Goal: Task Accomplishment & Management: Manage account settings

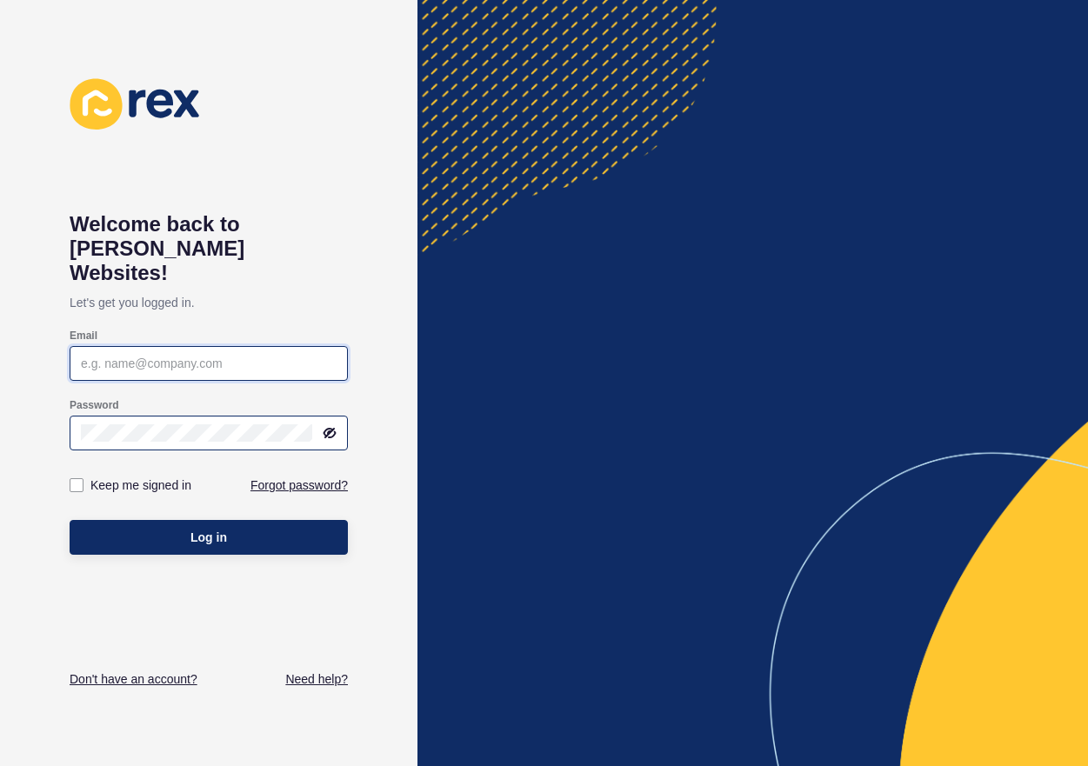
type input "[PERSON_NAME][EMAIL_ADDRESS][DOMAIN_NAME]"
click at [329, 429] on icon at bounding box center [330, 433] width 10 height 9
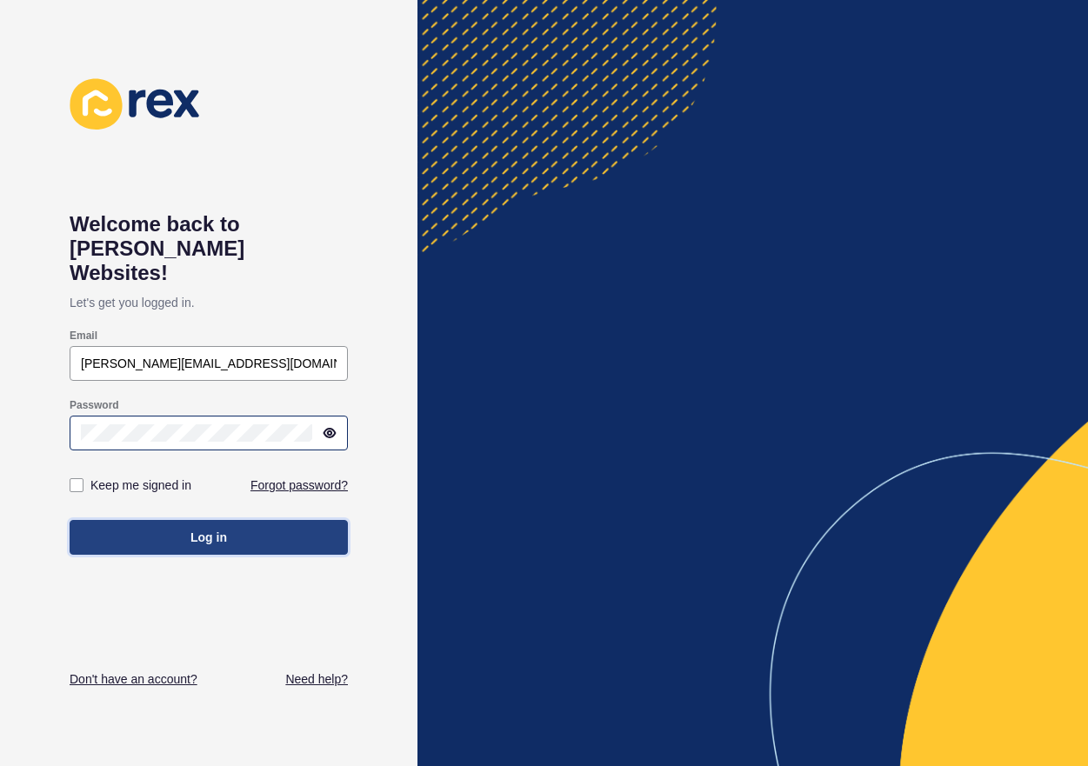
click at [278, 520] on button "Log in" at bounding box center [209, 537] width 278 height 35
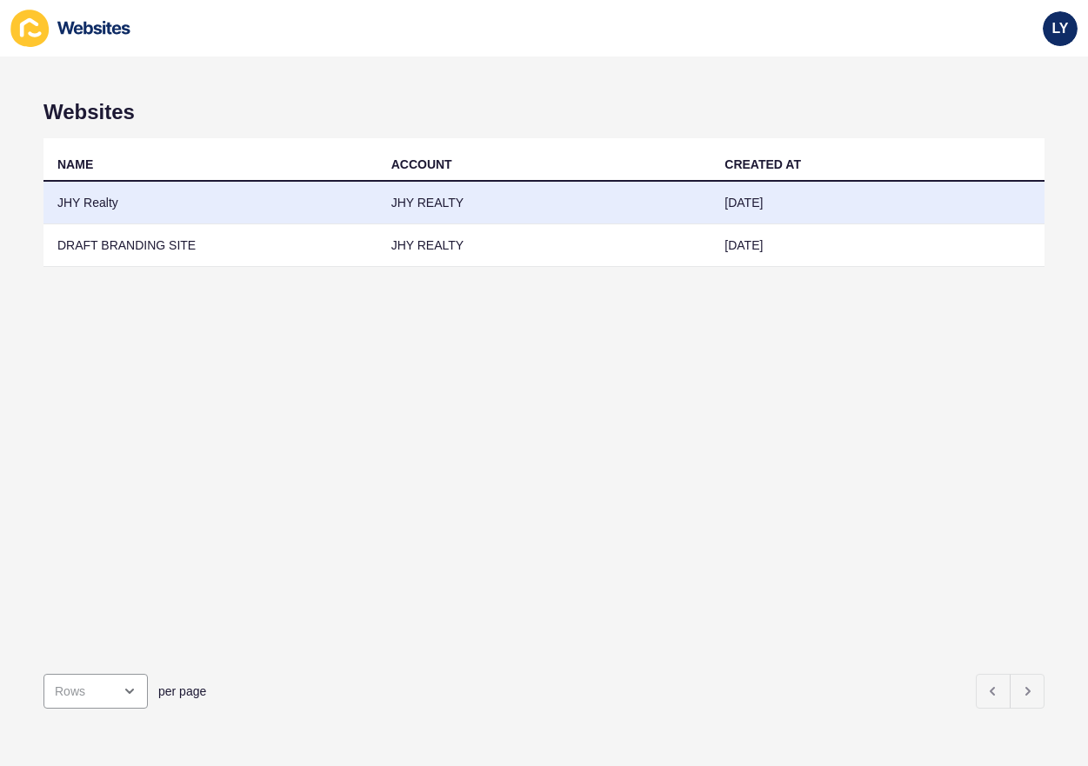
click at [99, 202] on td "JHY Realty" at bounding box center [210, 203] width 334 height 43
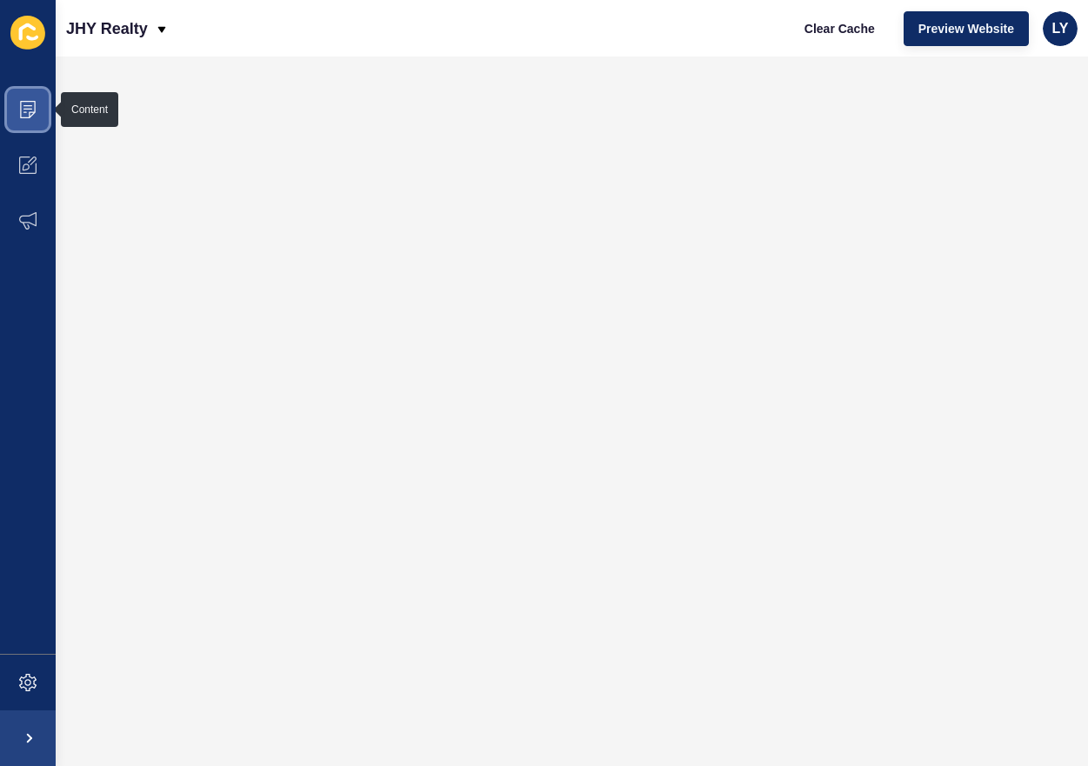
click at [30, 100] on span at bounding box center [28, 110] width 56 height 56
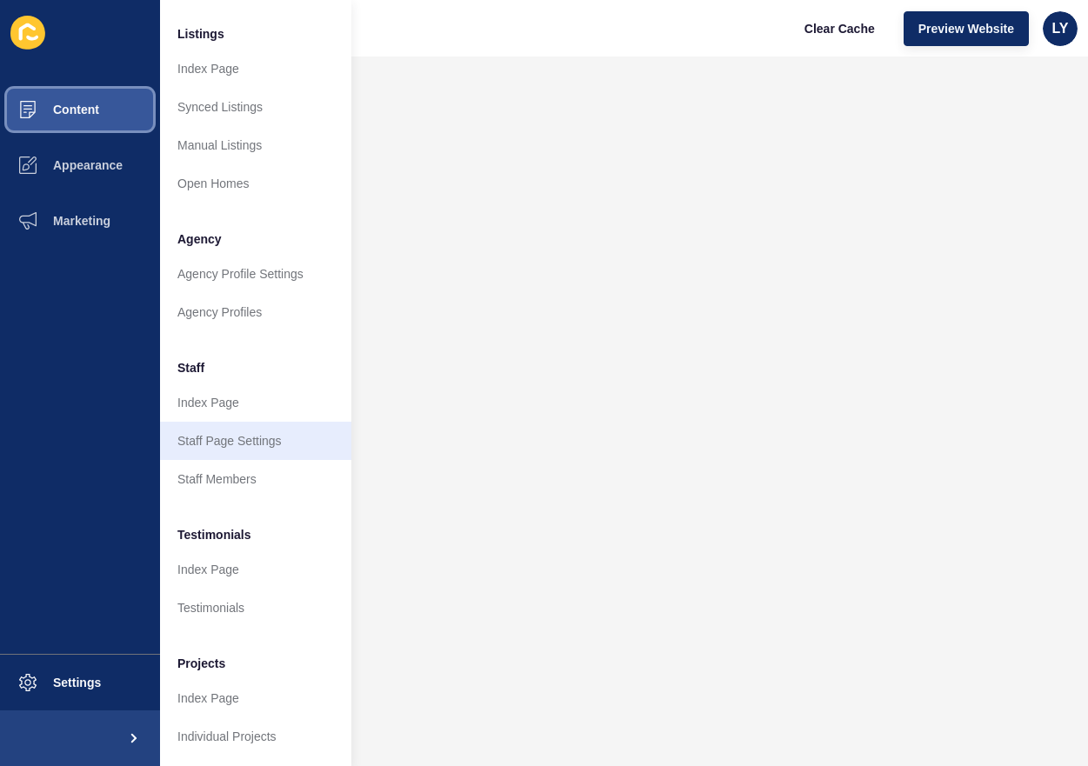
scroll to position [266, 0]
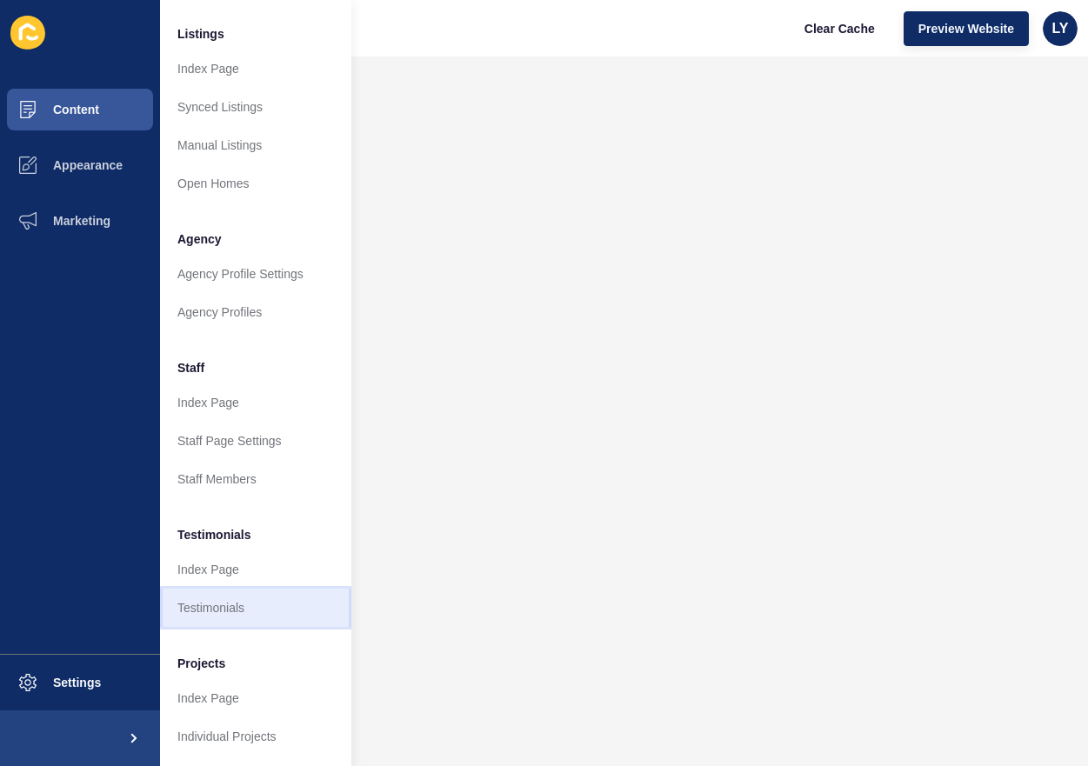
click at [234, 592] on link "Testimonials" at bounding box center [255, 608] width 191 height 38
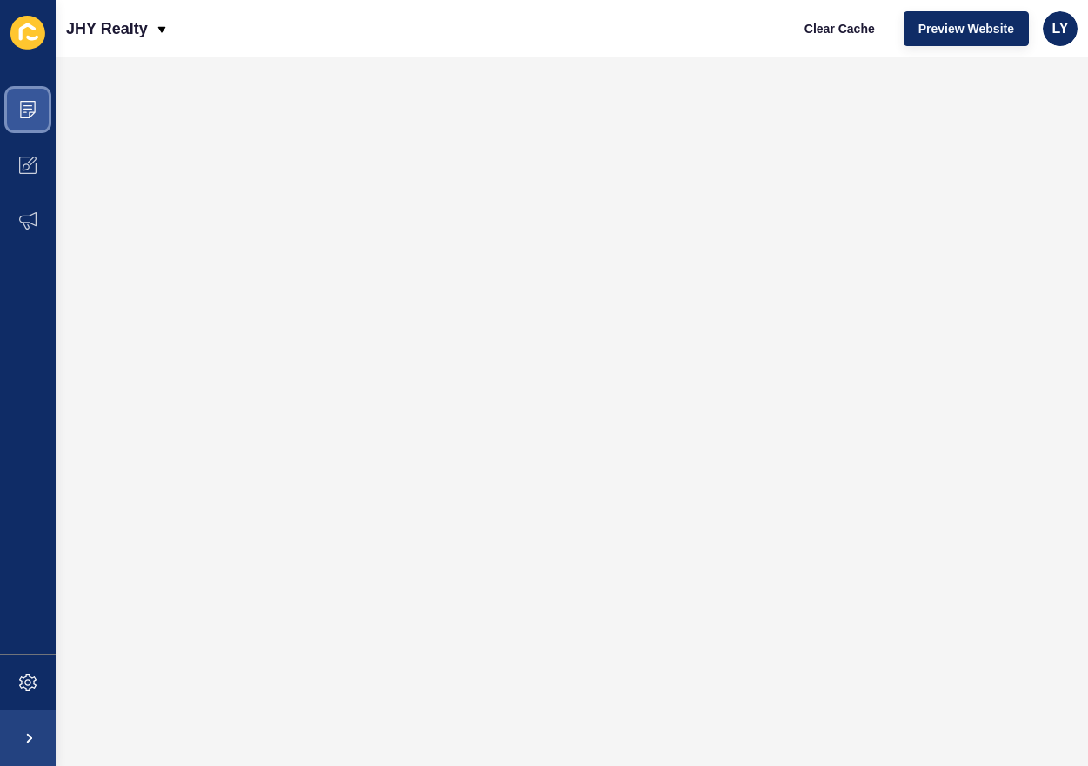
click at [33, 104] on icon at bounding box center [27, 109] width 17 height 17
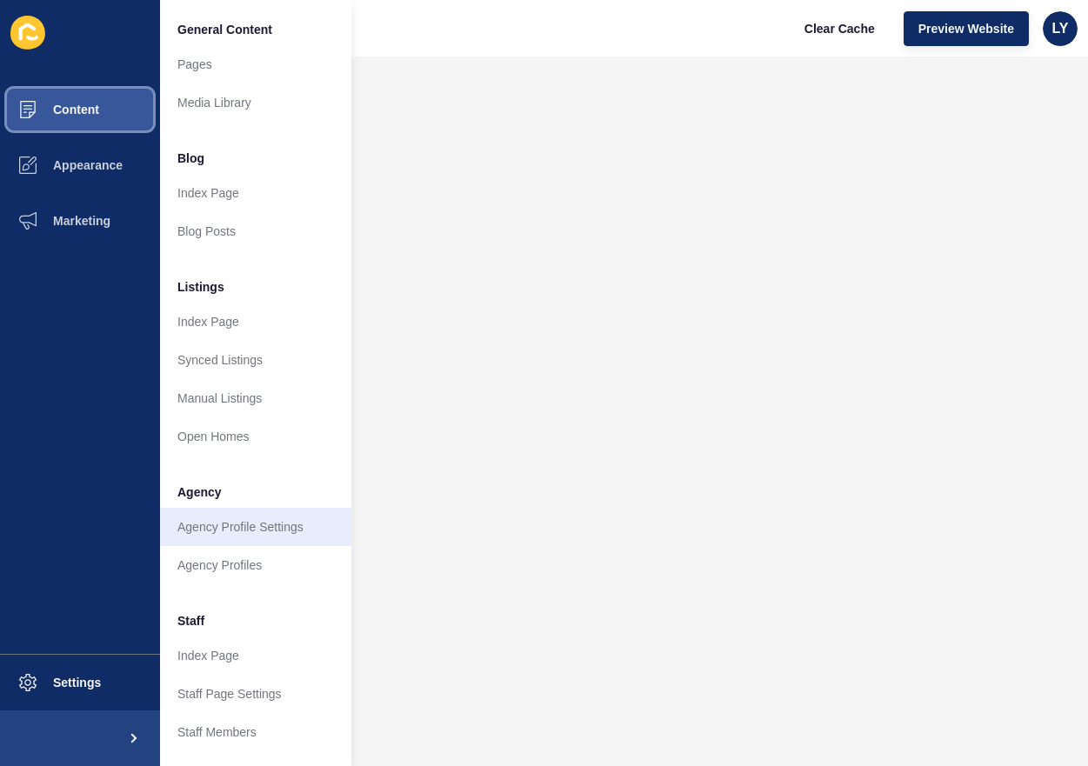
scroll to position [266, 0]
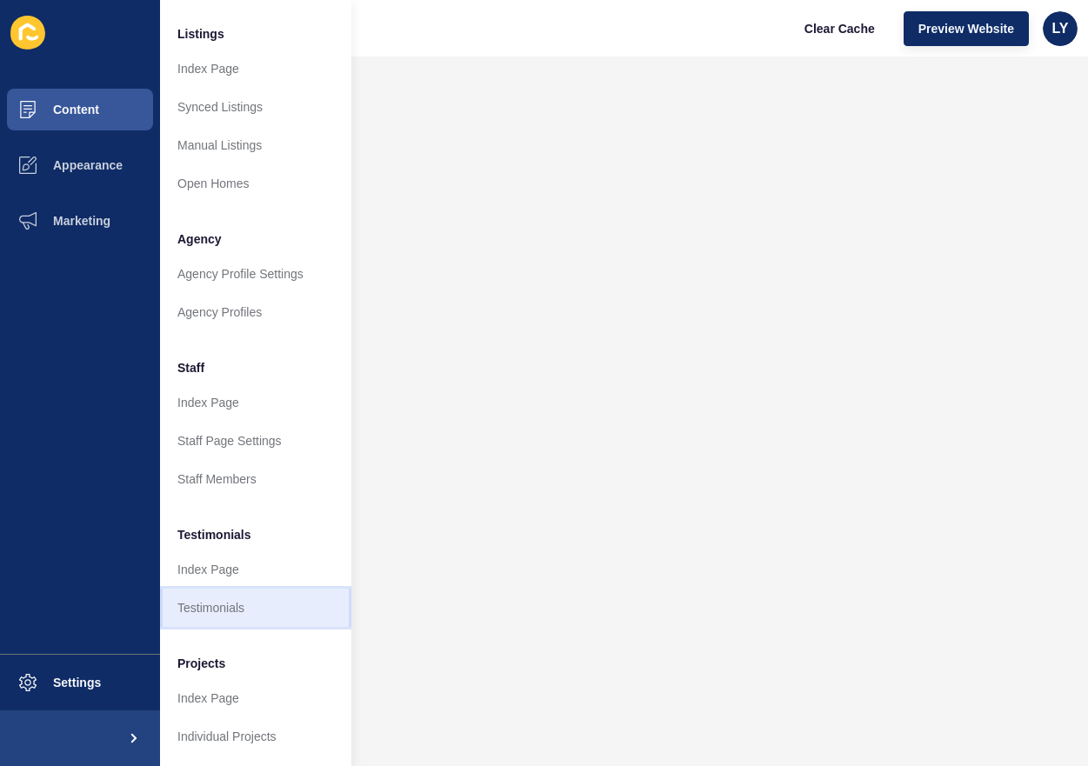
click at [226, 604] on link "Testimonials" at bounding box center [255, 608] width 191 height 38
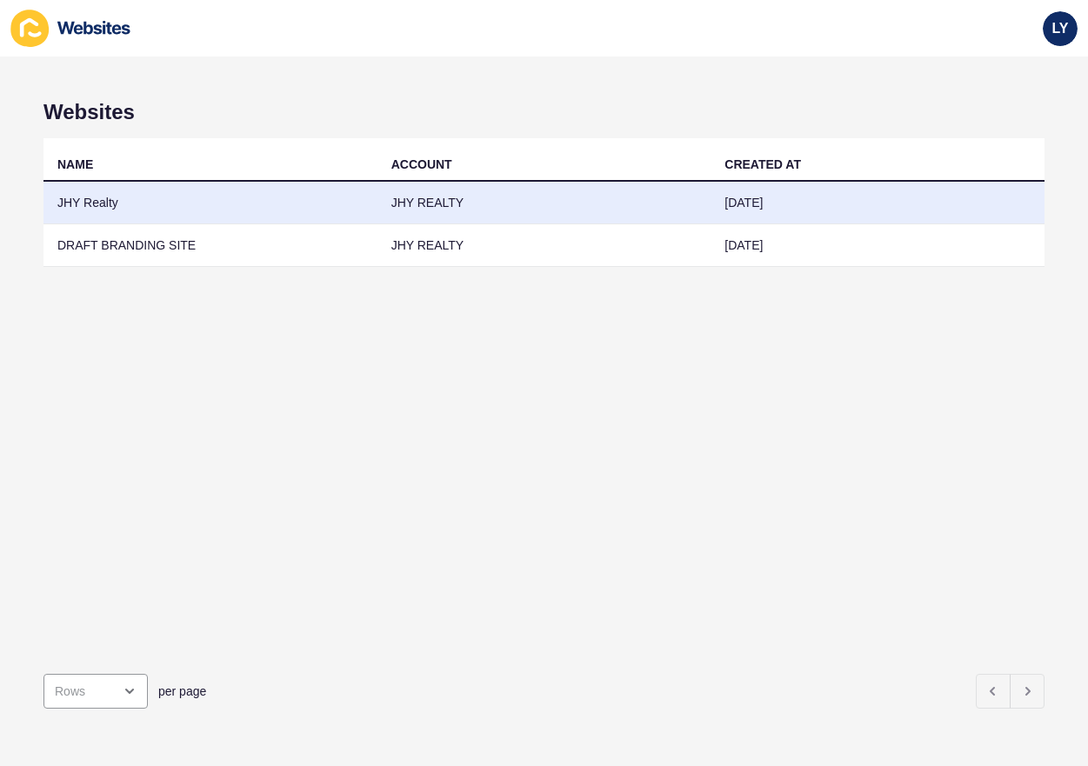
click at [83, 203] on td "JHY Realty" at bounding box center [210, 203] width 334 height 43
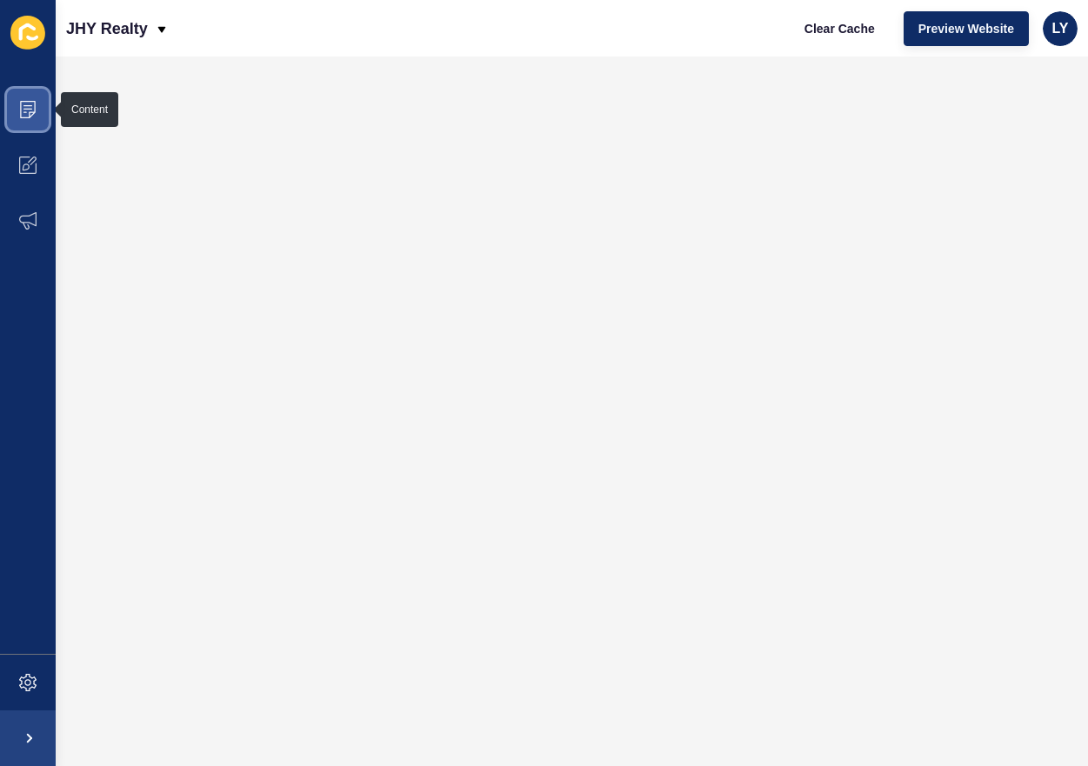
click at [28, 103] on icon at bounding box center [27, 109] width 17 height 17
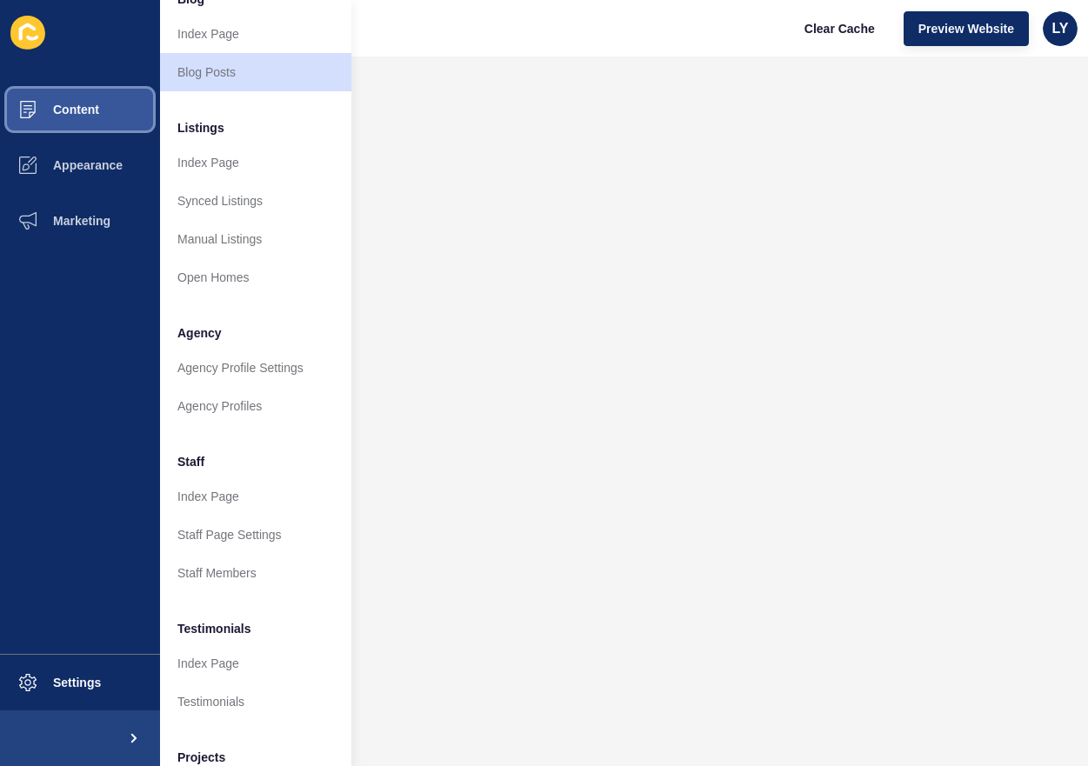
scroll to position [266, 0]
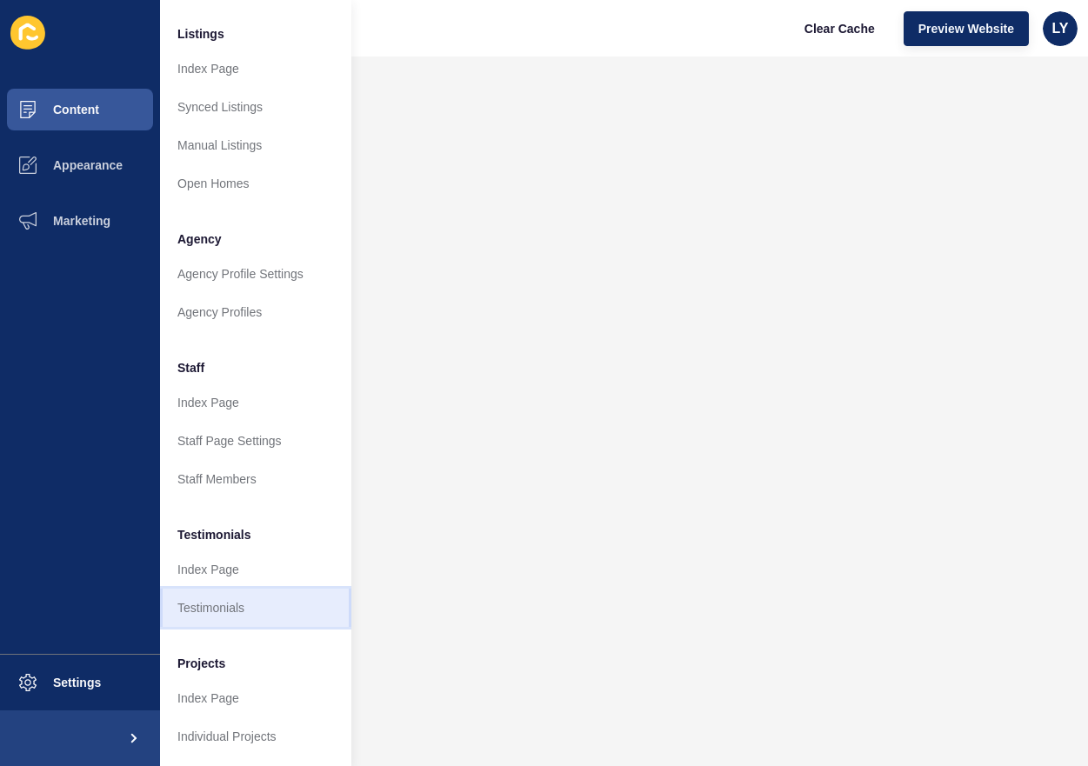
click at [212, 598] on link "Testimonials" at bounding box center [255, 608] width 191 height 38
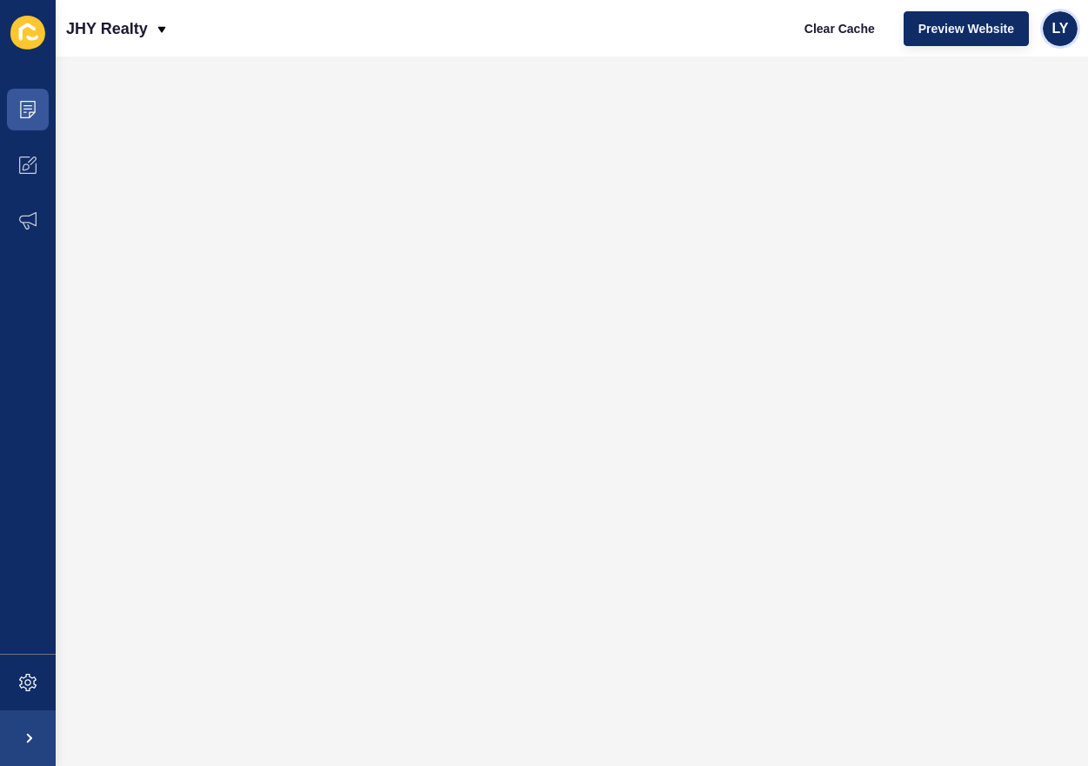
click at [1055, 30] on span "LY" at bounding box center [1060, 28] width 17 height 17
click at [1001, 148] on link "Logout" at bounding box center [1020, 145] width 128 height 38
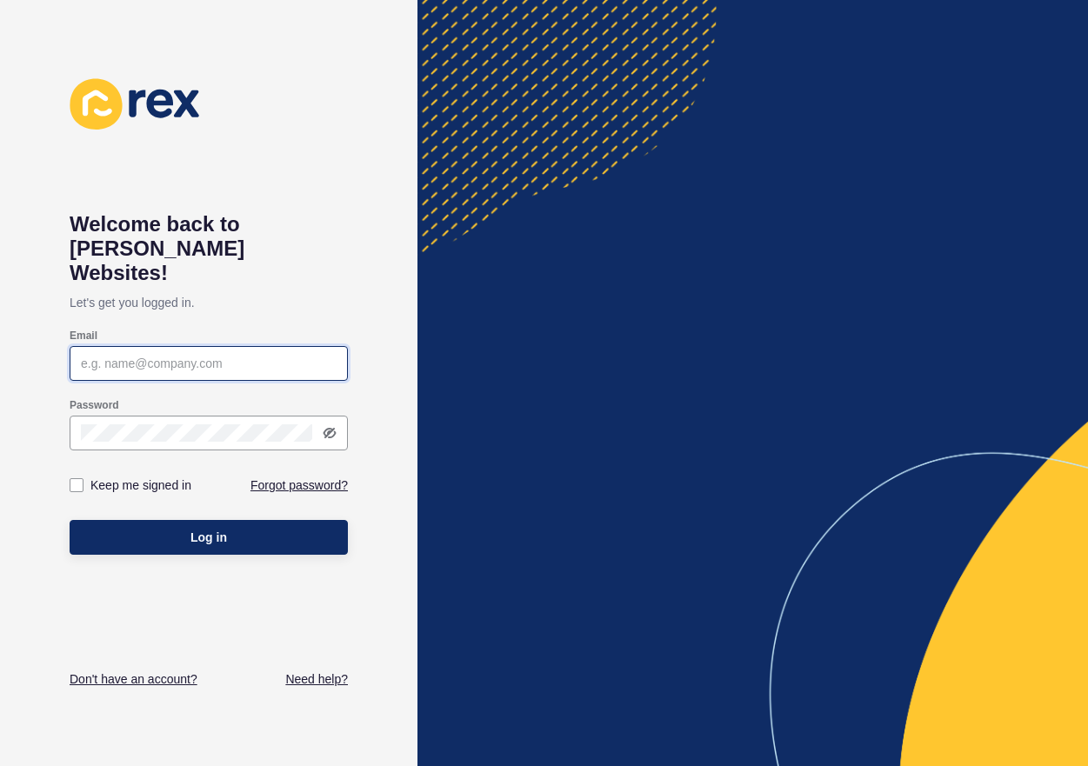
type input "[PERSON_NAME][EMAIL_ADDRESS][DOMAIN_NAME]"
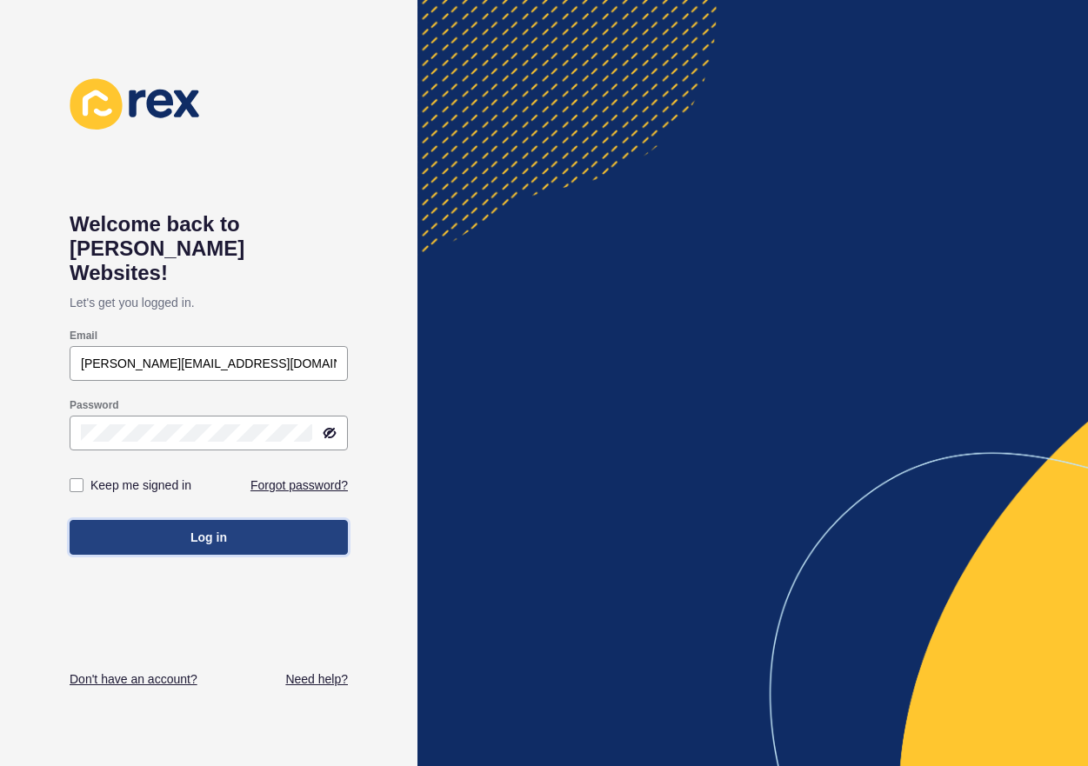
click at [247, 520] on button "Log in" at bounding box center [209, 537] width 278 height 35
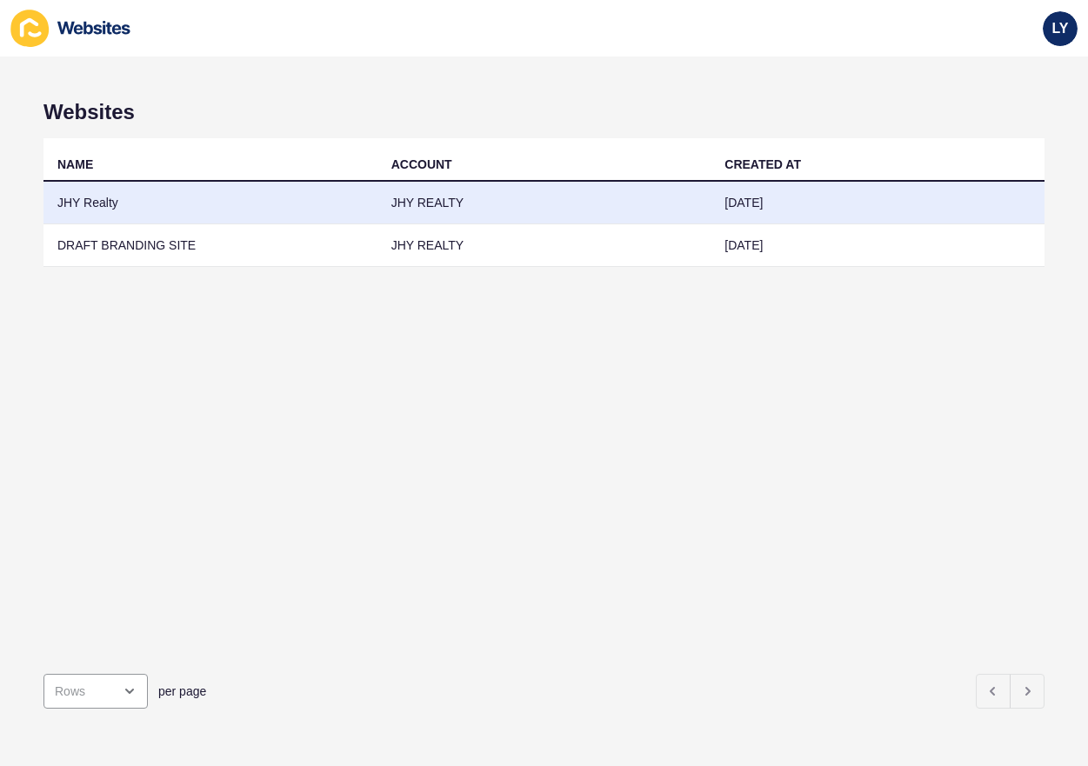
click at [83, 208] on td "JHY Realty" at bounding box center [210, 203] width 334 height 43
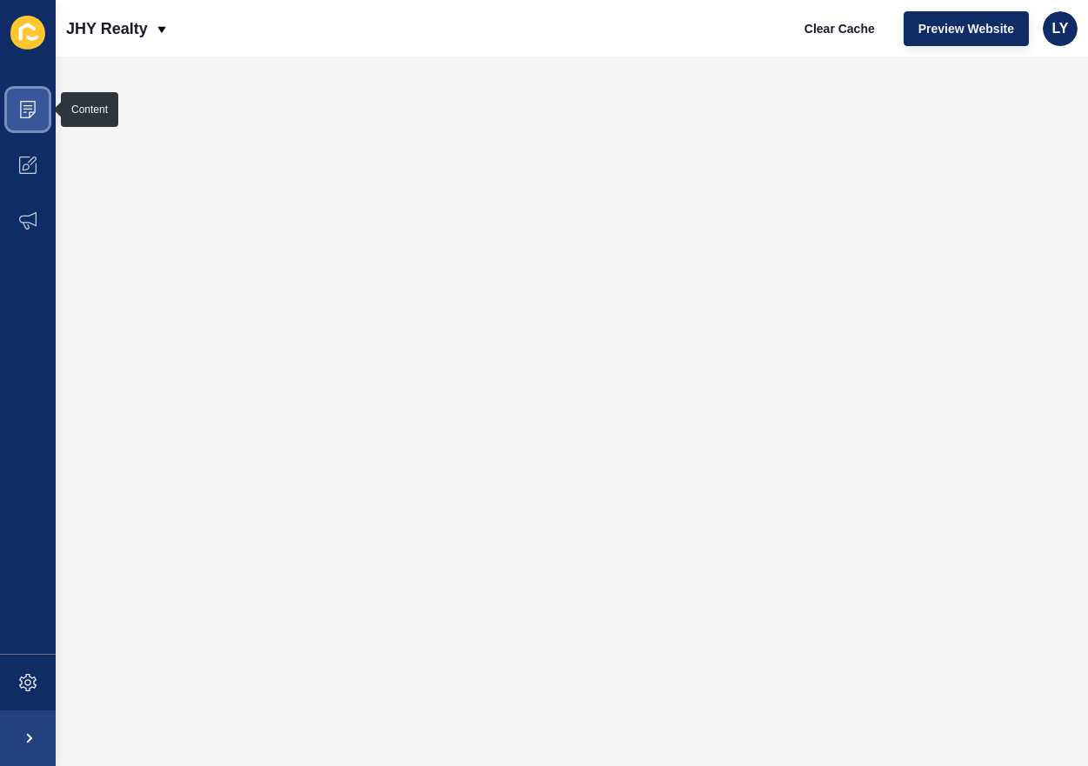
click at [27, 106] on icon at bounding box center [27, 105] width 9 height 1
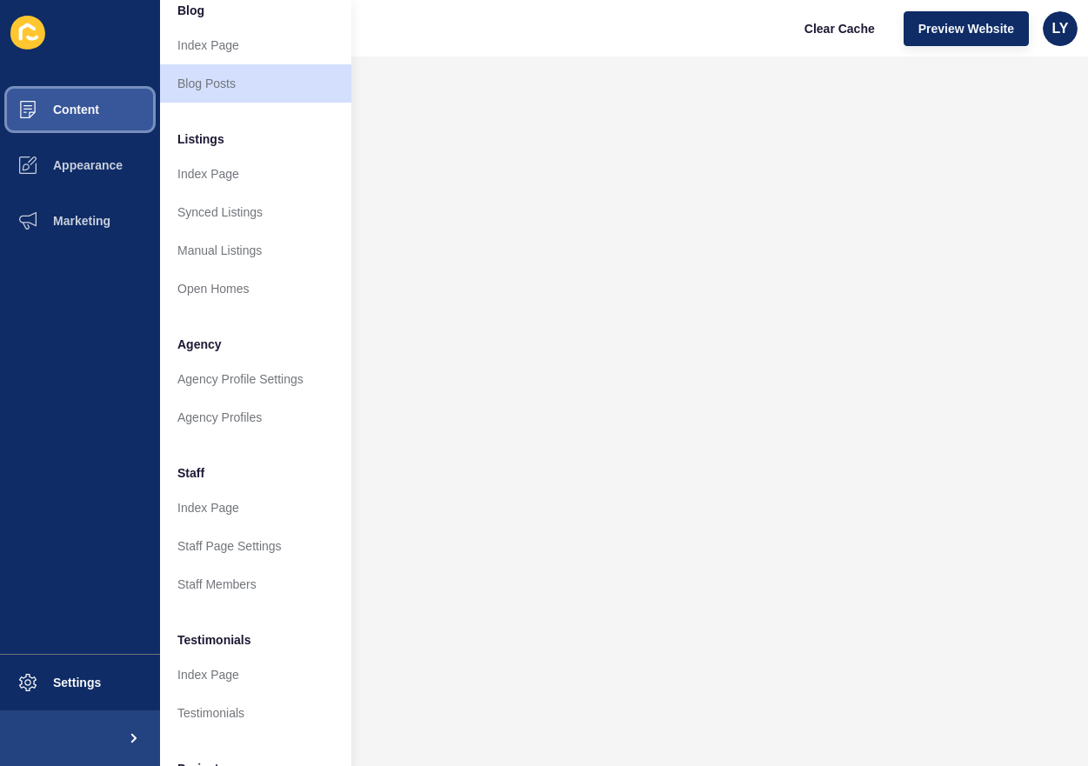
scroll to position [266, 0]
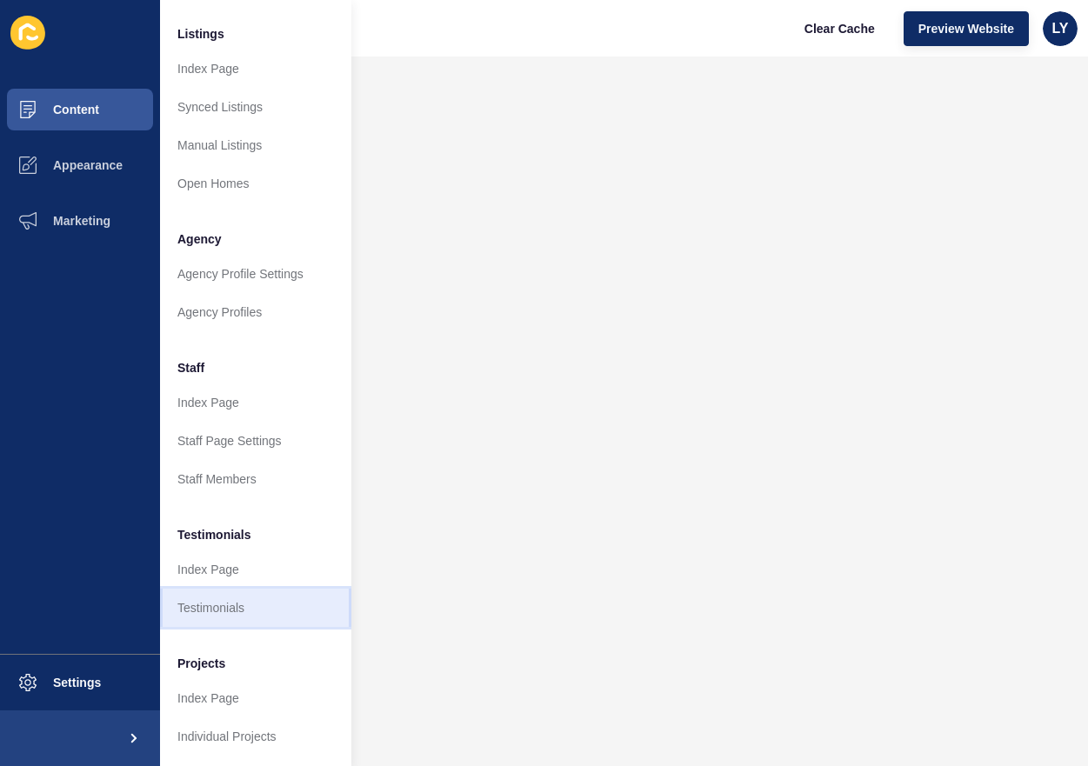
click at [235, 610] on link "Testimonials" at bounding box center [255, 608] width 191 height 38
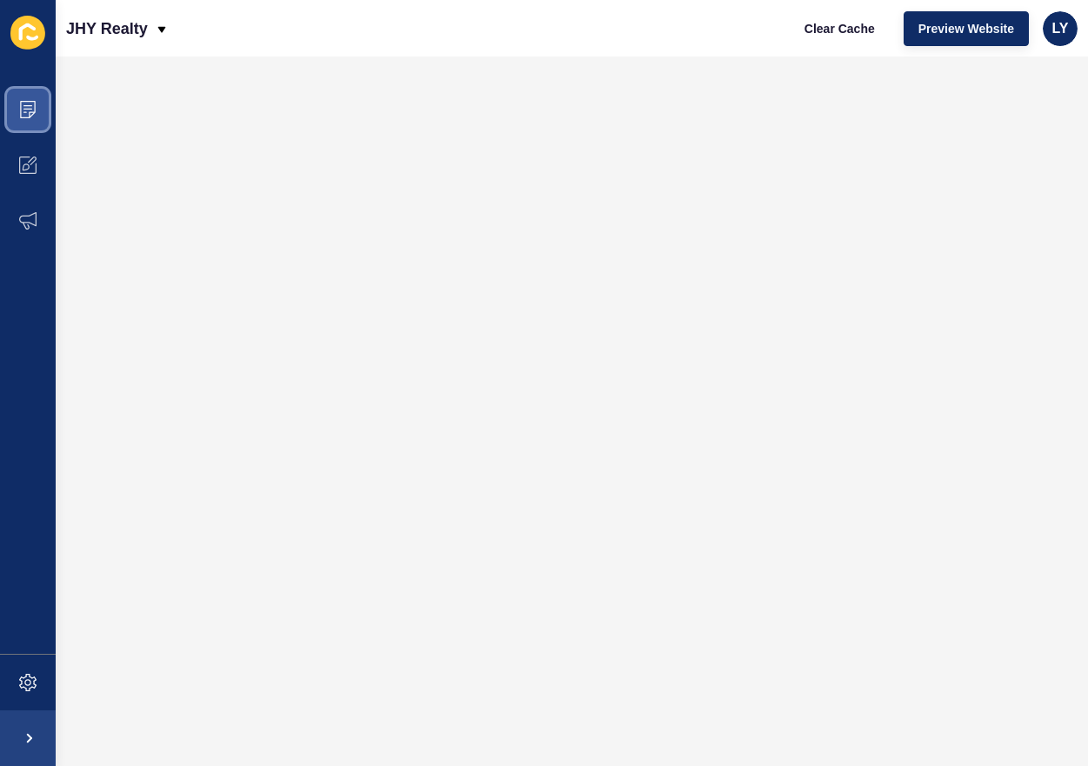
click at [31, 106] on icon at bounding box center [27, 105] width 9 height 1
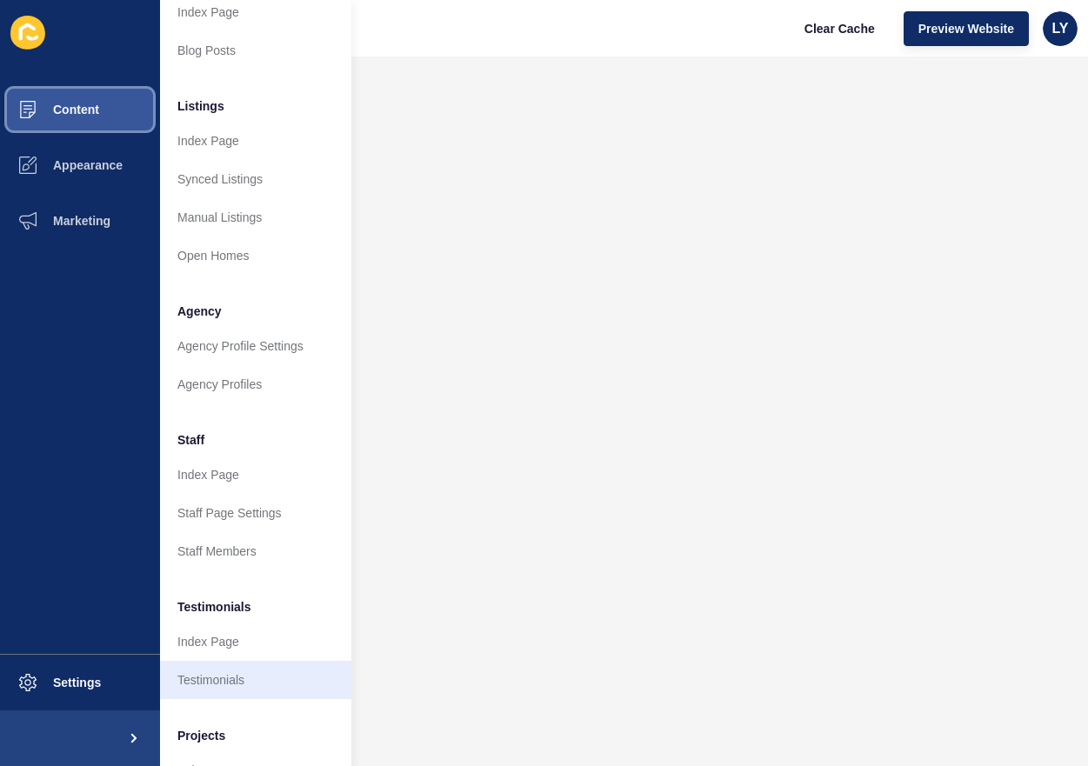
scroll to position [266, 0]
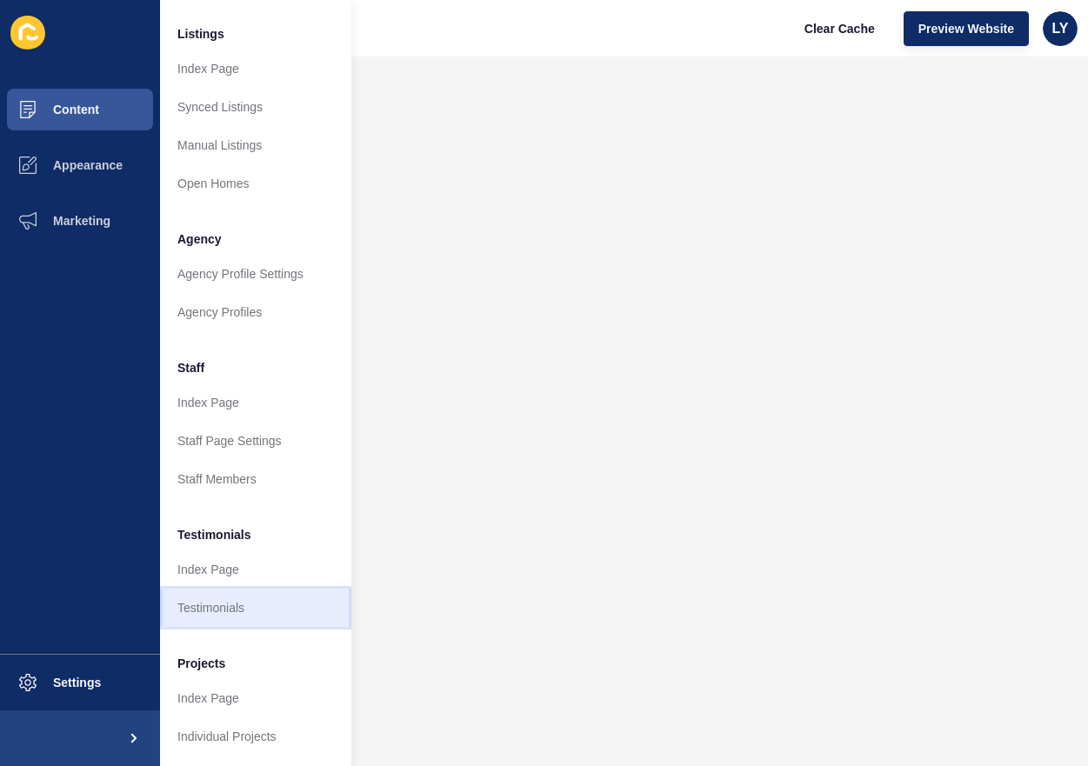
click at [230, 604] on link "Testimonials" at bounding box center [255, 608] width 191 height 38
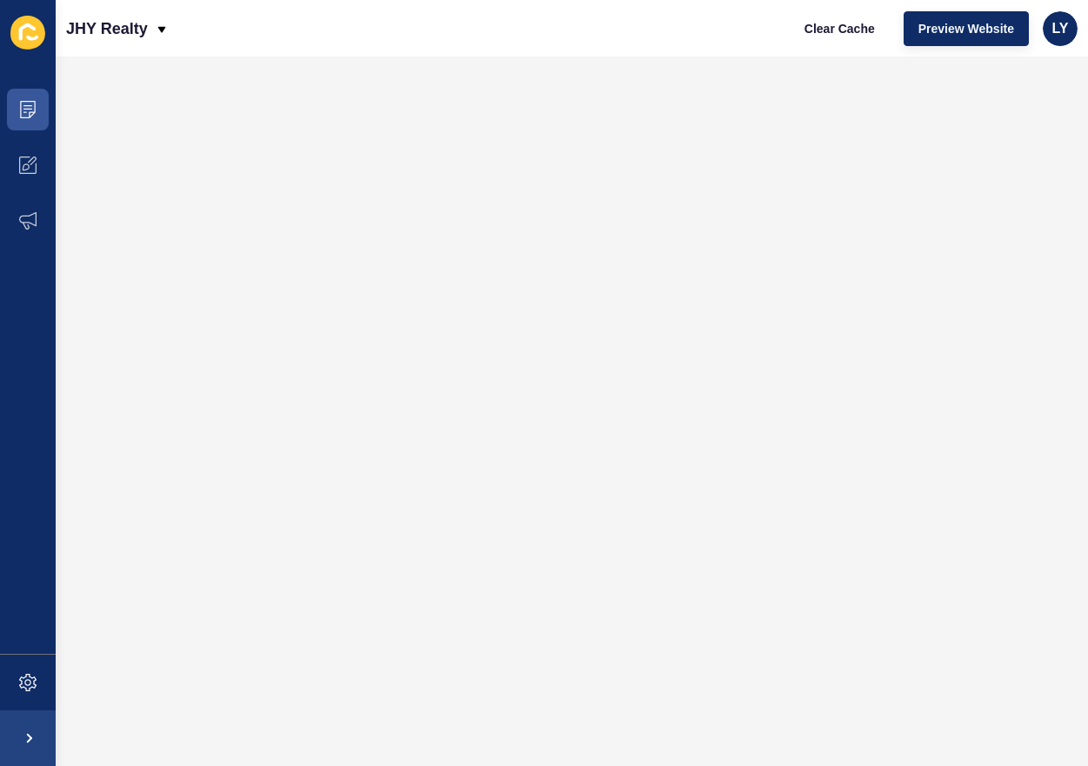
scroll to position [0, 0]
click at [28, 106] on icon at bounding box center [27, 105] width 9 height 1
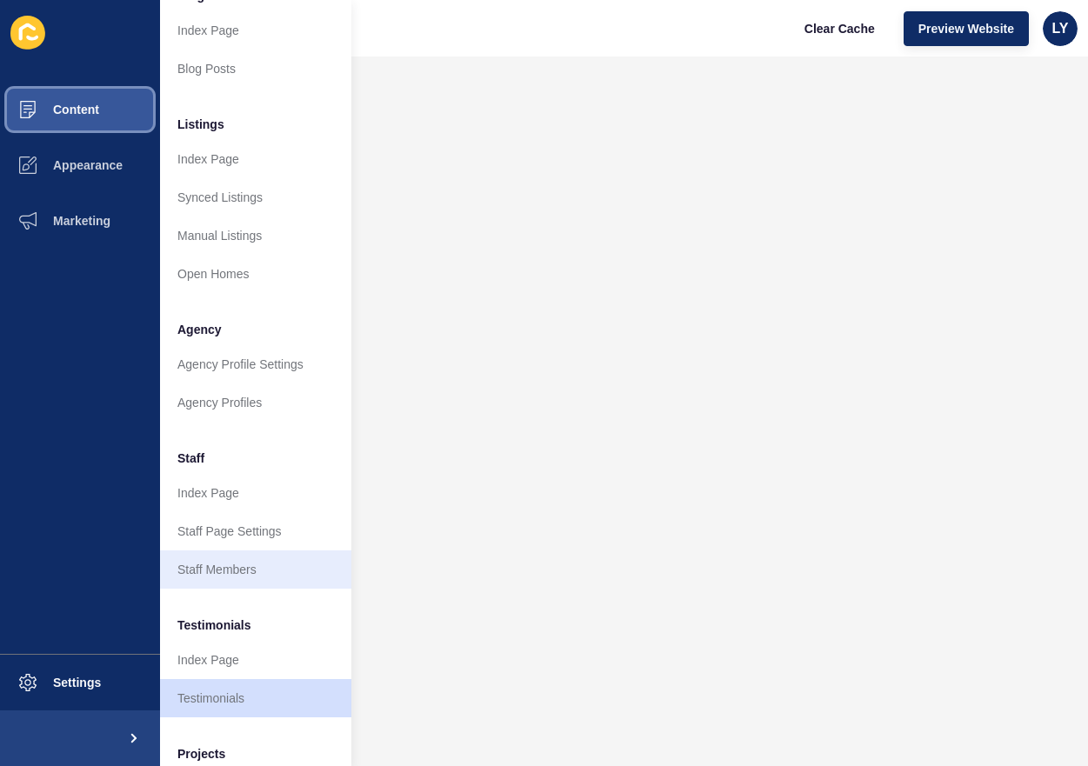
scroll to position [266, 0]
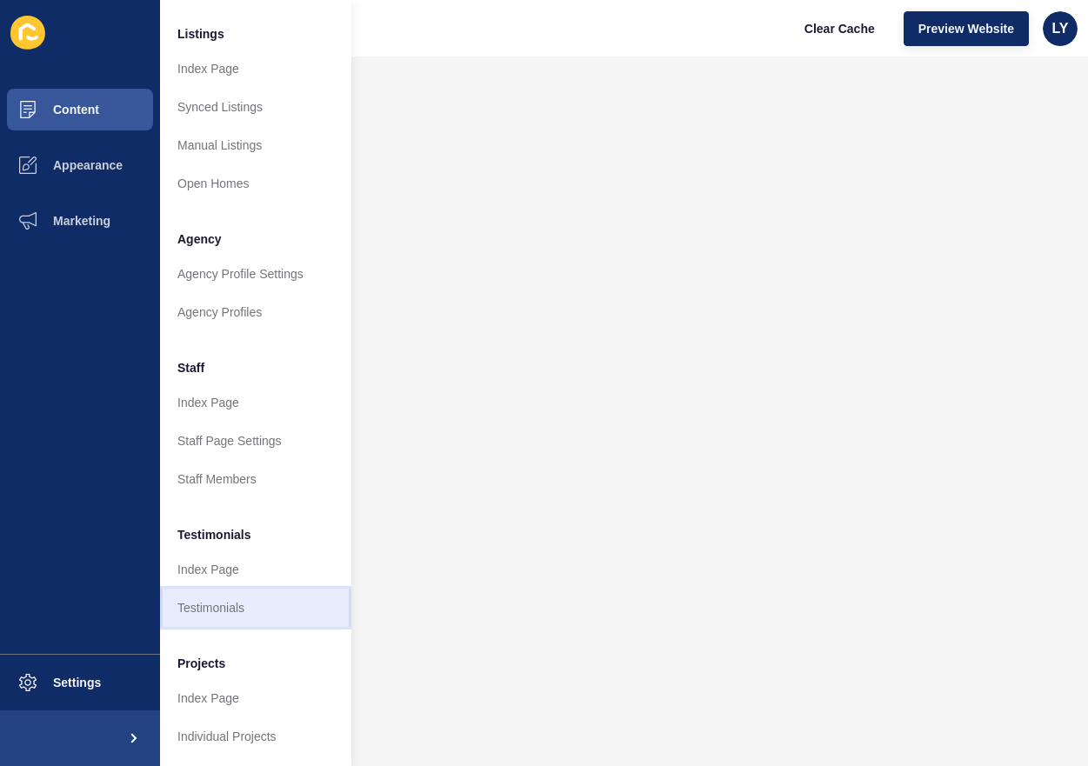
click at [205, 596] on link "Testimonials" at bounding box center [255, 608] width 191 height 38
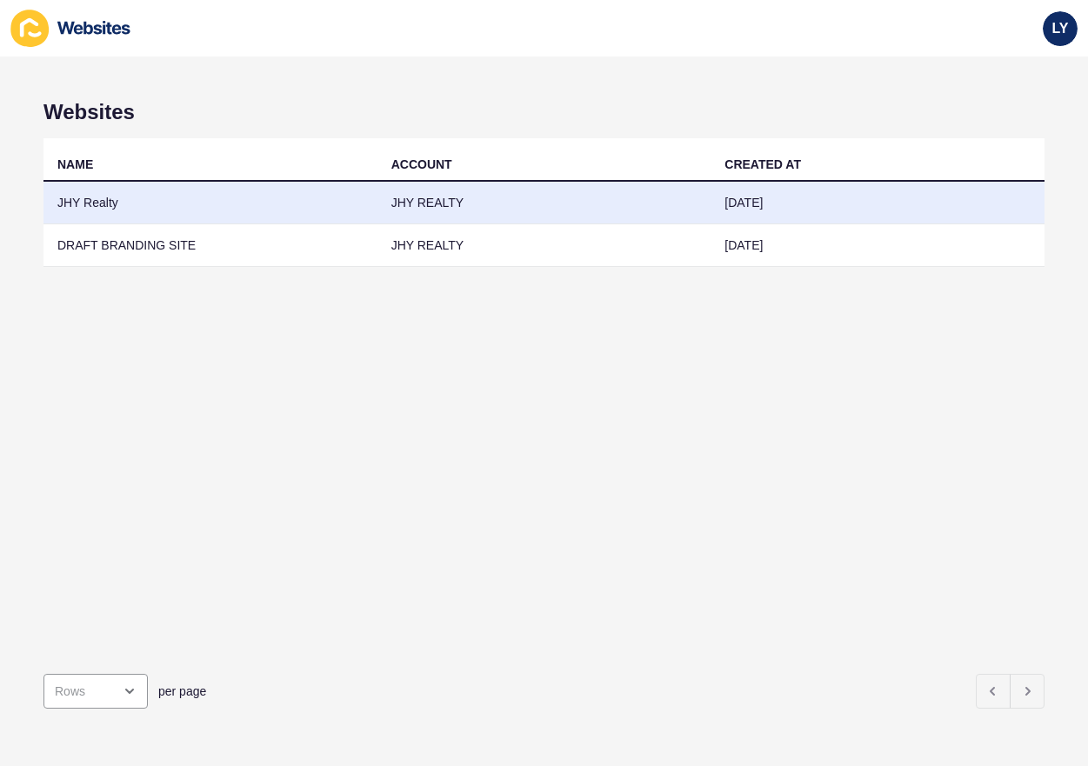
click at [167, 196] on td "JHY Realty" at bounding box center [210, 203] width 334 height 43
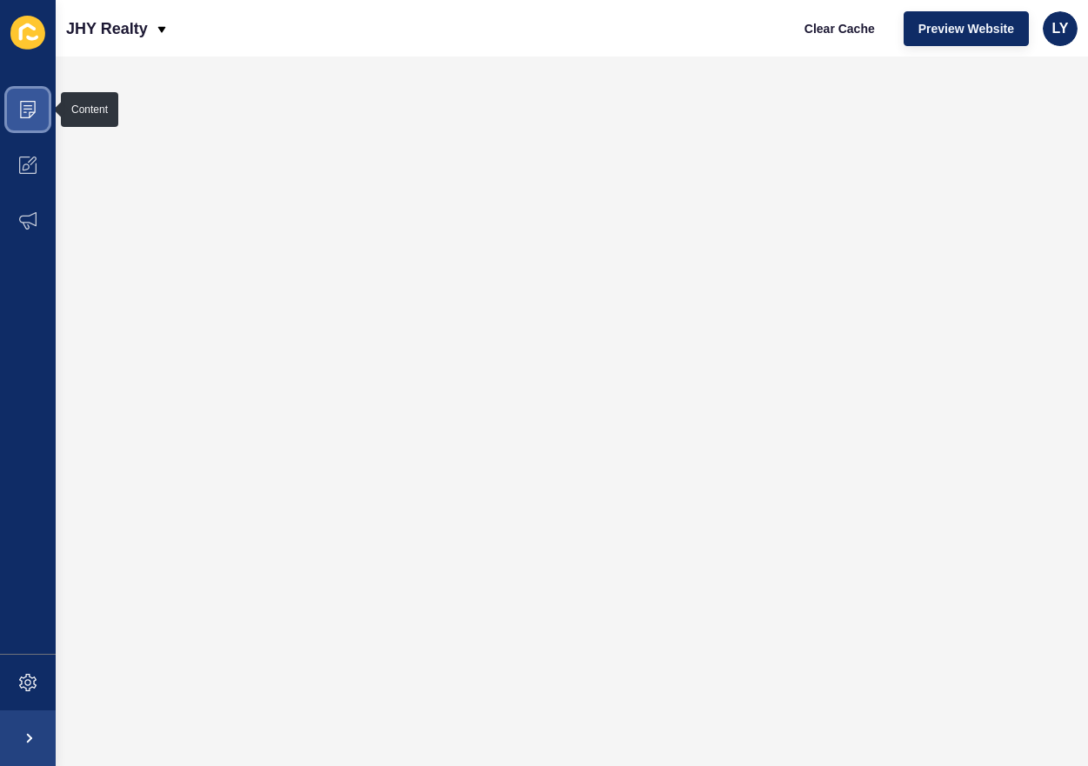
click at [16, 116] on span at bounding box center [28, 110] width 56 height 56
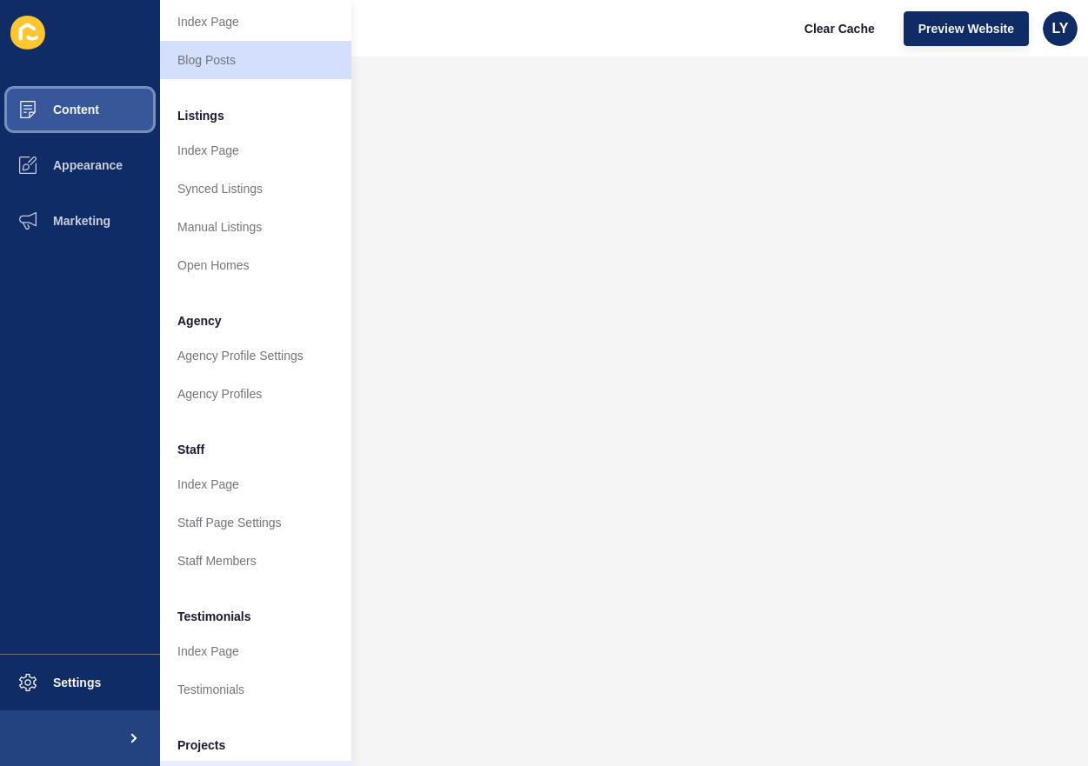
scroll to position [266, 0]
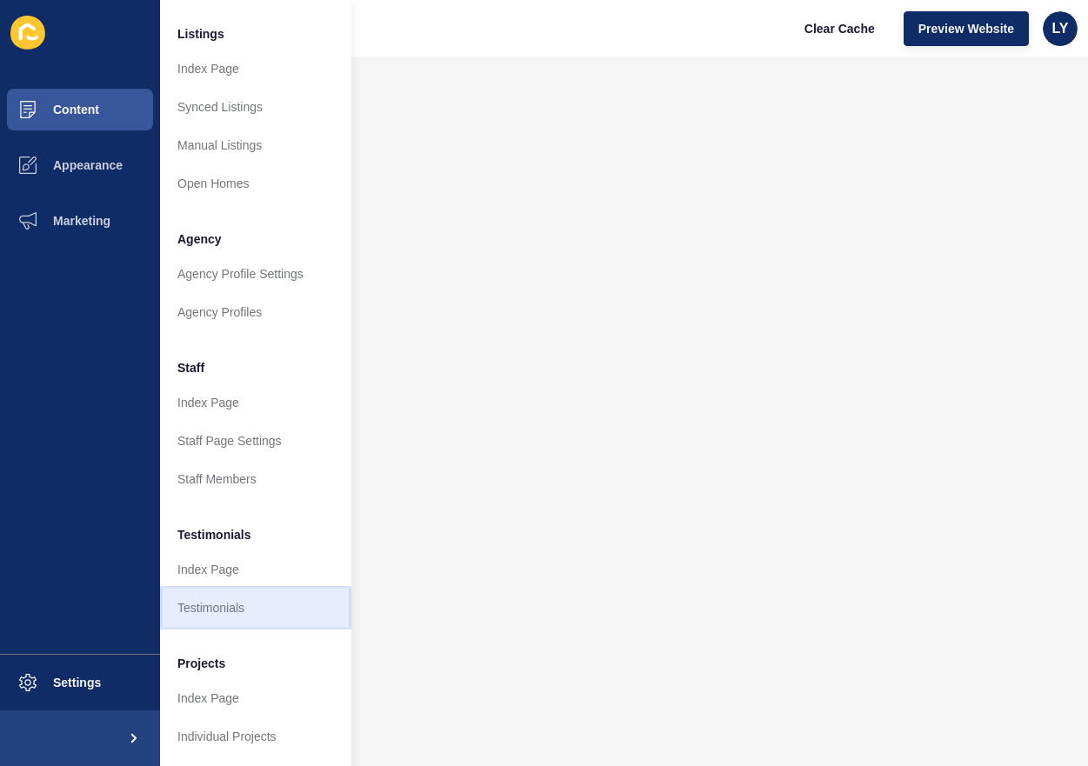
click at [226, 592] on link "Testimonials" at bounding box center [255, 608] width 191 height 38
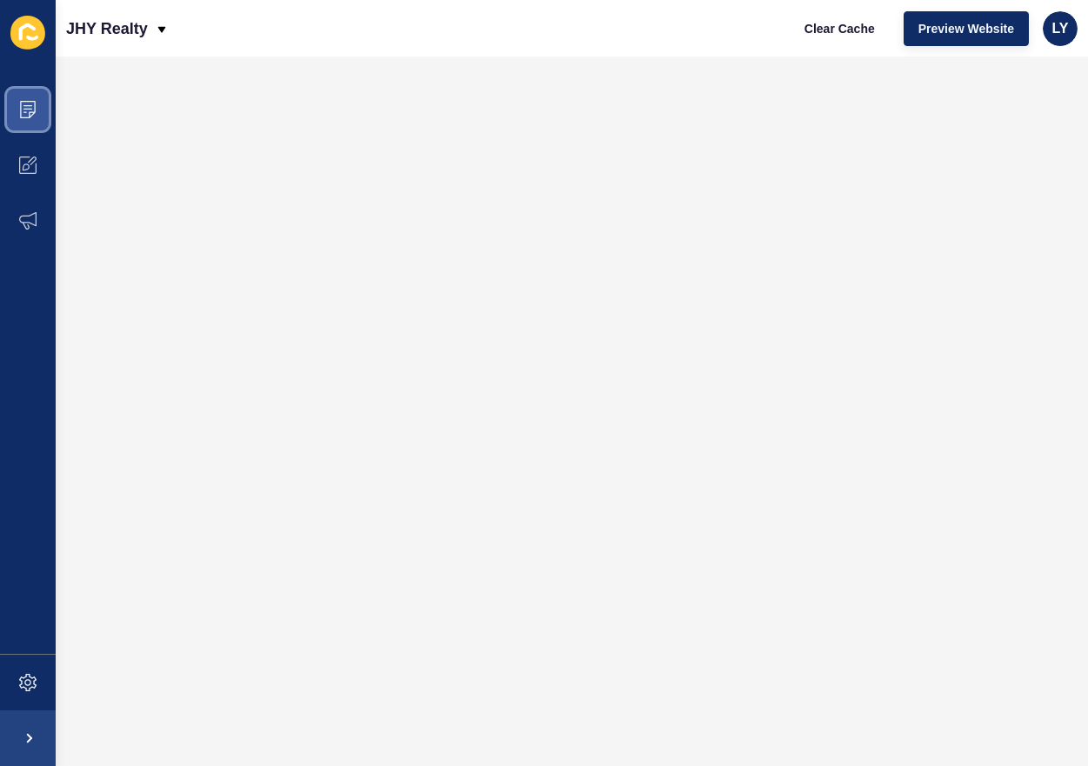
click at [29, 115] on icon at bounding box center [27, 109] width 17 height 17
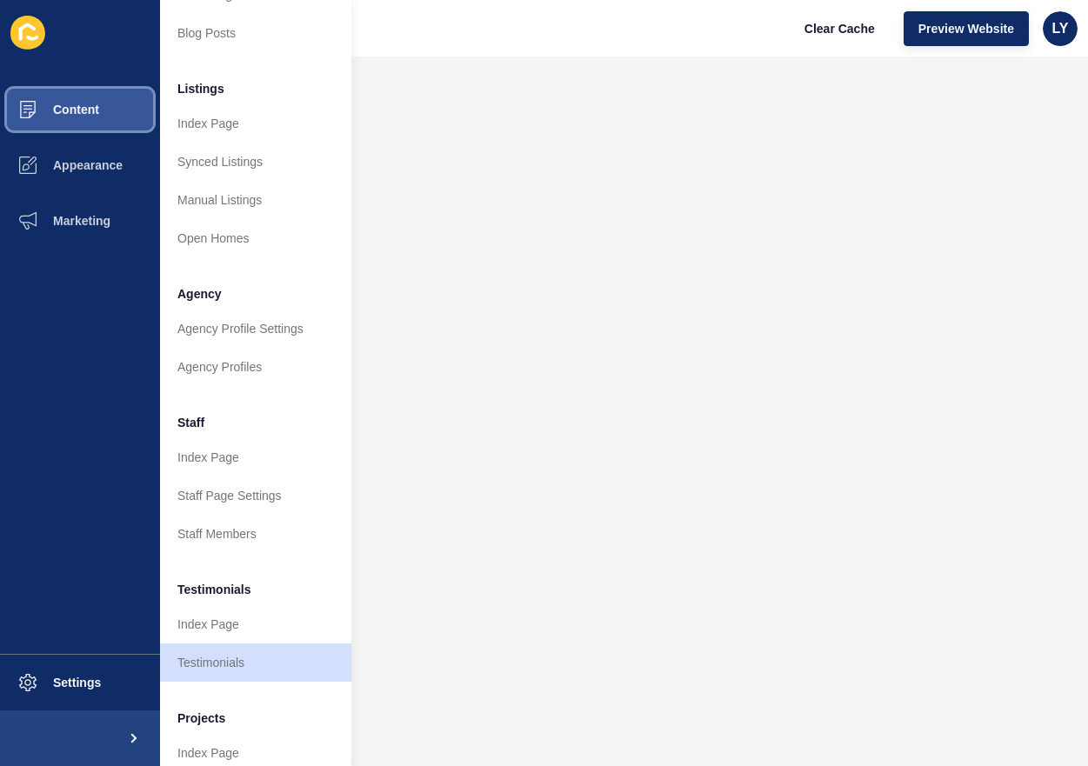
scroll to position [266, 0]
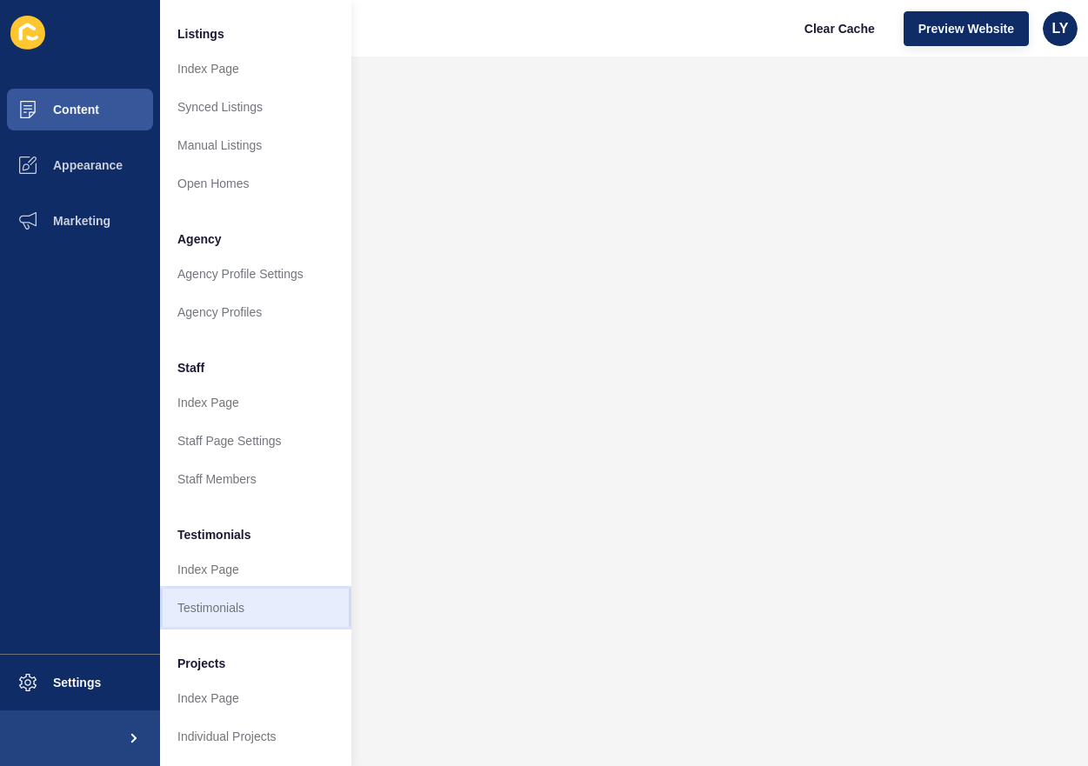
click at [204, 589] on link "Testimonials" at bounding box center [255, 608] width 191 height 38
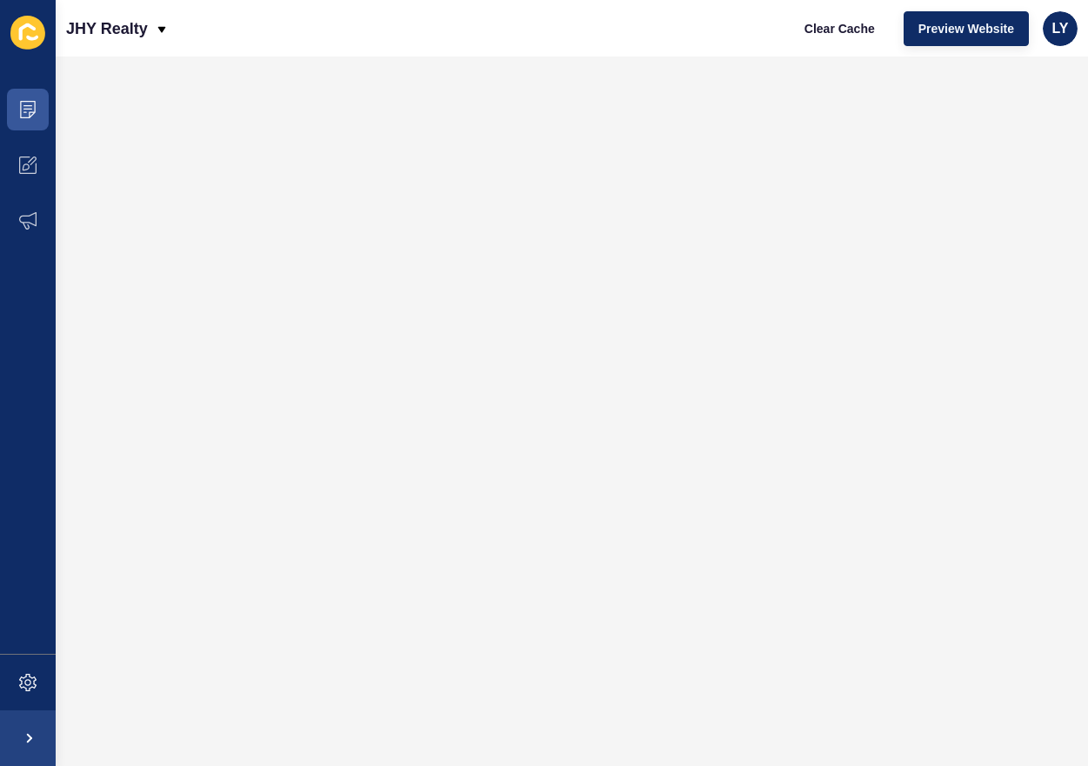
scroll to position [0, 0]
click at [1059, 32] on span "LY" at bounding box center [1060, 28] width 17 height 17
click at [1008, 139] on link "Logout" at bounding box center [1020, 145] width 128 height 38
